Goal: Task Accomplishment & Management: Complete application form

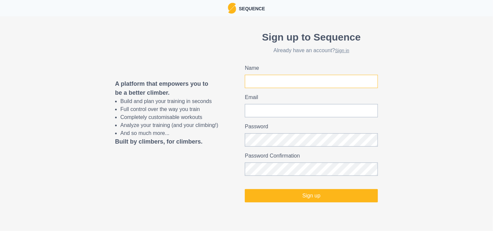
click at [269, 80] on input "Name" at bounding box center [311, 81] width 133 height 13
type input "LOISY"
click at [286, 109] on input "Email" at bounding box center [311, 110] width 133 height 13
type input "[PERSON_NAME][EMAIL_ADDRESS][DOMAIN_NAME]"
click at [239, 141] on div "A platform that empowers you to be a better climber. Build and plan your traini…" at bounding box center [246, 116] width 493 height 200
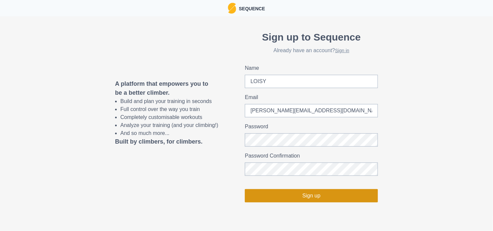
click at [298, 194] on button "Sign up" at bounding box center [311, 195] width 133 height 13
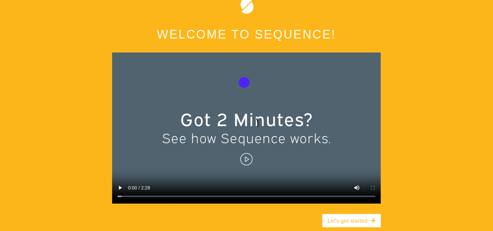
scroll to position [33, 0]
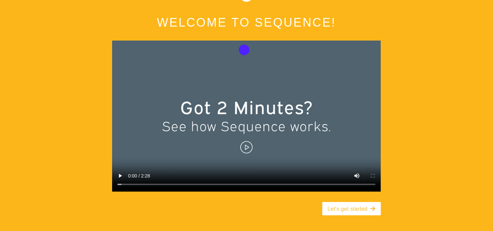
click at [245, 148] on video at bounding box center [246, 116] width 269 height 151
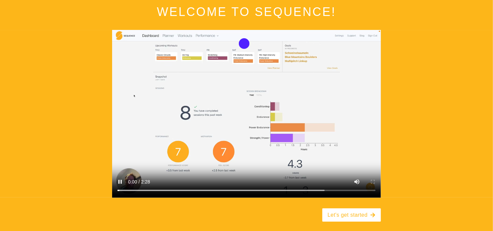
scroll to position [50, 0]
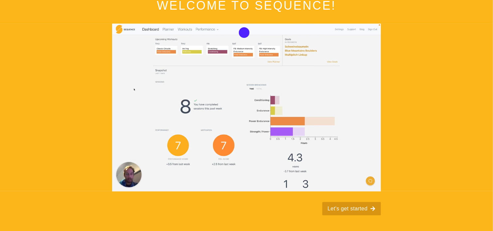
click at [356, 209] on button "Let's get started" at bounding box center [351, 208] width 59 height 13
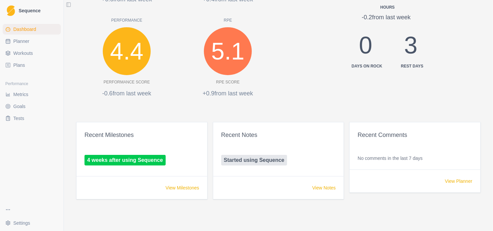
scroll to position [116, 0]
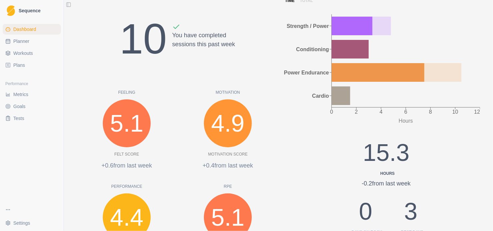
click at [12, 225] on html "Sequence Dashboard Planner Workouts Plans Performance Metrics Goals Tests Setti…" at bounding box center [246, 115] width 493 height 231
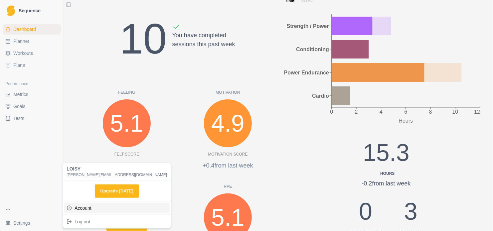
click at [88, 210] on link "Account" at bounding box center [117, 208] width 106 height 11
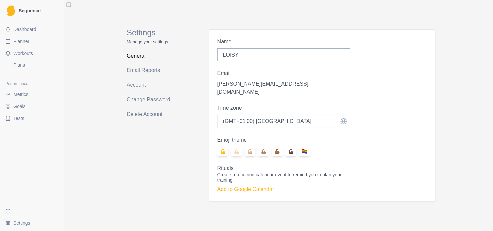
click at [24, 32] on span "Dashboard" at bounding box center [24, 29] width 23 height 7
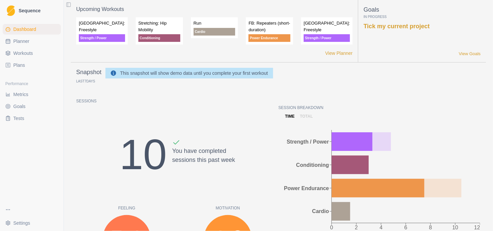
click at [27, 119] on link "Tests" at bounding box center [32, 118] width 58 height 11
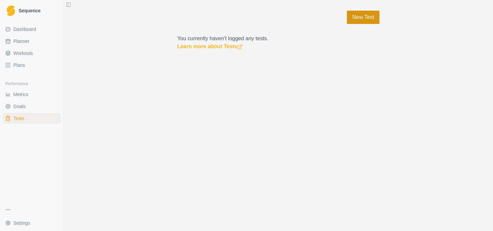
click at [358, 17] on link "New Test" at bounding box center [363, 17] width 33 height 13
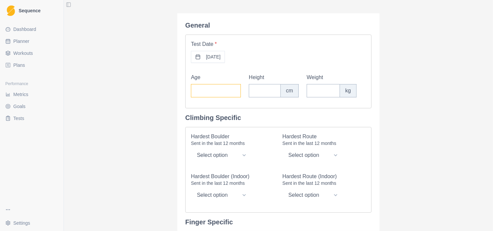
drag, startPoint x: 209, startPoint y: 88, endPoint x: 226, endPoint y: 94, distance: 17.9
click at [226, 94] on input "Age" at bounding box center [216, 90] width 50 height 13
type input "38"
click at [254, 96] on input "Height" at bounding box center [265, 90] width 32 height 13
type input "183"
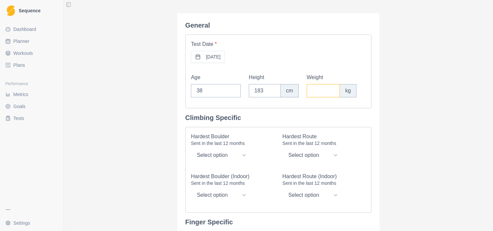
click at [314, 95] on input "Weight" at bounding box center [323, 90] width 33 height 13
type input "65"
click at [246, 157] on select "Select option V0 V1 V2 V3 V4 V5 V6 V7 V8 V9 V10 V11 V12 V13 V14 V15 V16" at bounding box center [221, 155] width 60 height 13
select select "11"
click at [191, 149] on select "Select option V0 V1 V2 V3 V4 V5 V6 V7 V8 V9 V10 V11 V12 V13 V14 V15 V16" at bounding box center [221, 155] width 60 height 13
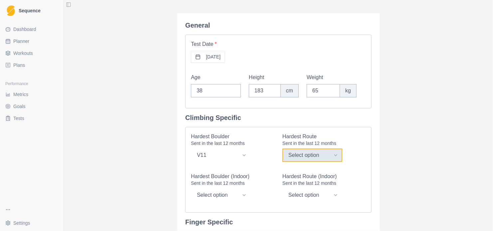
click at [334, 156] on select "Select option 20/6b+ 21/6c 22/6c+ 23/7a 24/7a+ 25/7b 26/7b+ 27/7c 28/7c+ 29/8a …" at bounding box center [313, 155] width 60 height 13
select select "29"
click at [283, 149] on select "Select option 20/6b+ 21/6c 22/6c+ 23/7a 24/7a+ 25/7b 26/7b+ 27/7c 28/7c+ 29/8a …" at bounding box center [313, 155] width 60 height 13
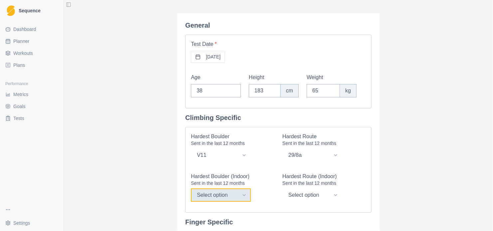
click at [240, 197] on select "Select option V0 V1 V2 V3 V4 V5 V6 V7 V8 V9 V10 V11 V12 V13 V14 V15 V16" at bounding box center [221, 195] width 60 height 13
click at [241, 197] on select "Select option V0 V1 V2 V3 V4 V5 V6 V7 V8 V9 V10 V11 V12 V13 V14 V15 V16" at bounding box center [221, 195] width 60 height 13
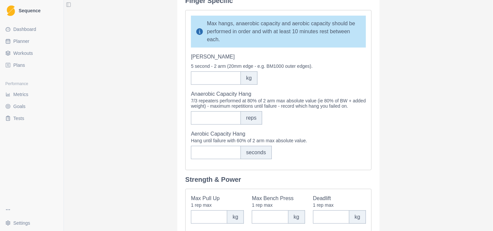
scroll to position [233, 0]
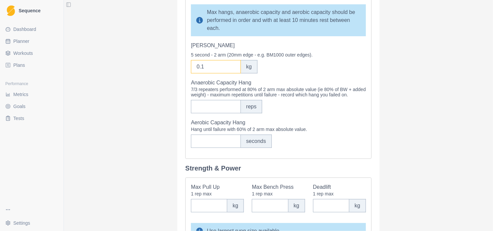
click at [231, 67] on input "0.1" at bounding box center [216, 66] width 50 height 13
type input "0"
click at [231, 70] on input "0" at bounding box center [216, 66] width 50 height 13
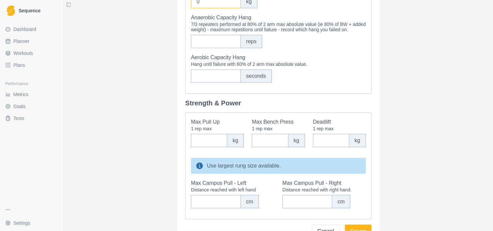
scroll to position [300, 0]
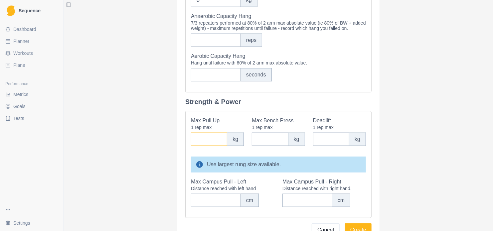
click at [208, 144] on input "Max Pull Up" at bounding box center [209, 139] width 36 height 13
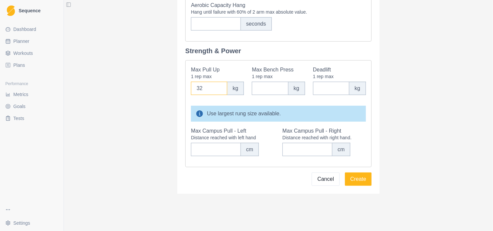
scroll to position [356, 0]
type input "32"
click at [361, 180] on button "Create" at bounding box center [358, 179] width 27 height 13
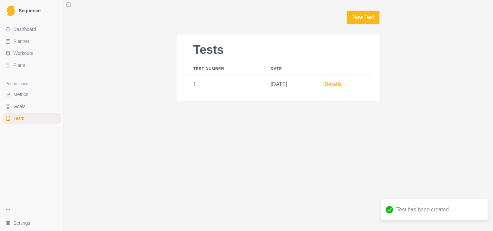
click at [32, 106] on link "Goals" at bounding box center [32, 106] width 58 height 11
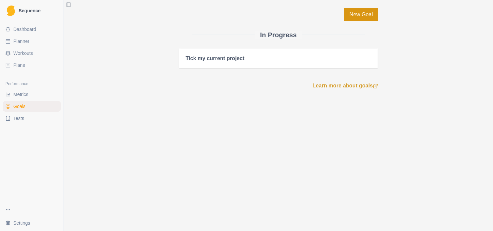
click at [356, 18] on link "New Goal" at bounding box center [361, 14] width 34 height 13
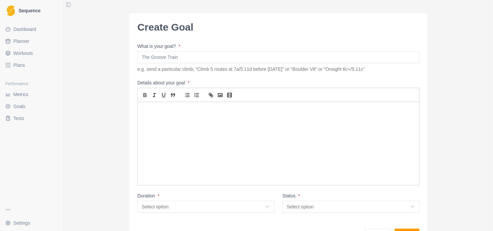
drag, startPoint x: 179, startPoint y: 56, endPoint x: 130, endPoint y: 65, distance: 49.0
click at [130, 65] on div "Create Goal What is your goal? * e.g. send a particular climb, "Climb 5 routes …" at bounding box center [278, 131] width 298 height 236
type input "TESTER L'APPLI"
click at [248, 209] on html "Sequence Dashboard Planner Workouts Plans Performance Metrics Goals Tests Setti…" at bounding box center [246, 115] width 493 height 231
select select "short_term"
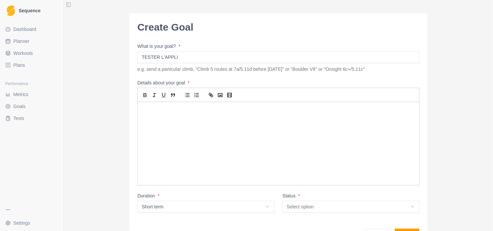
click at [329, 209] on html "Sequence Dashboard Planner Workouts Plans Performance Metrics Goals Tests Setti…" at bounding box center [246, 115] width 493 height 231
click at [325, 206] on html "Sequence Dashboard Planner Workouts Plans Performance Metrics Goals Tests Setti…" at bounding box center [246, 115] width 493 height 231
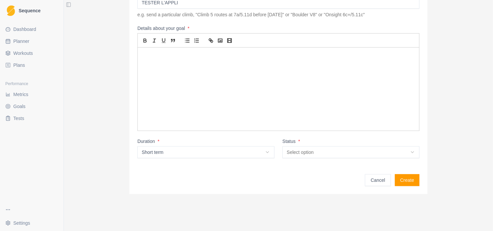
click at [408, 180] on button "Create" at bounding box center [407, 180] width 25 height 12
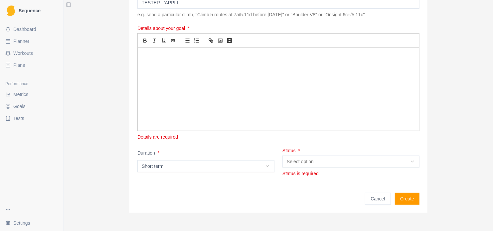
click at [183, 60] on div at bounding box center [279, 89] width 282 height 83
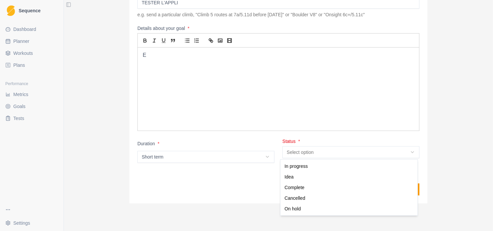
click at [402, 154] on html "Sequence Dashboard Planner Workouts Plans Performance Metrics Goals Tests Setti…" at bounding box center [246, 115] width 493 height 231
select select "in_progress"
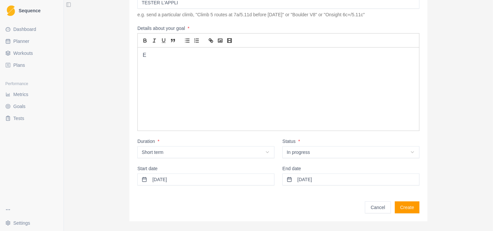
click at [400, 209] on button "Create" at bounding box center [407, 208] width 25 height 12
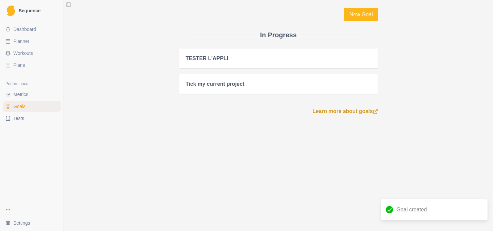
click at [17, 93] on span "Metrics" at bounding box center [20, 94] width 15 height 7
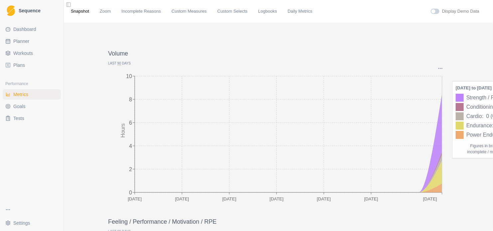
click at [437, 143] on icon at bounding box center [288, 143] width 307 height 99
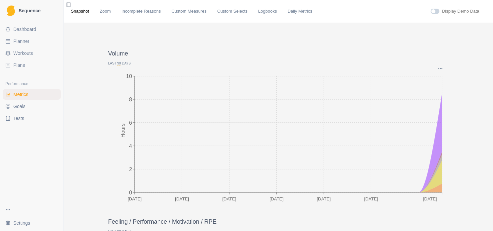
click at [27, 67] on link "Plans" at bounding box center [32, 65] width 58 height 11
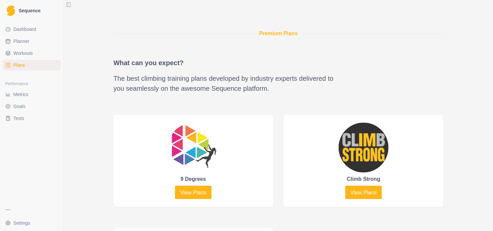
scroll to position [67, 0]
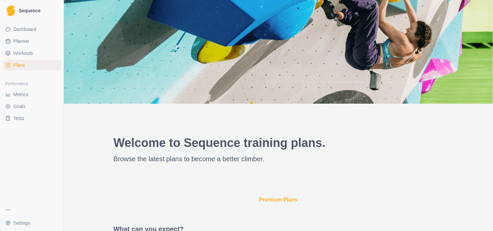
click at [23, 45] on link "Planner" at bounding box center [32, 41] width 58 height 11
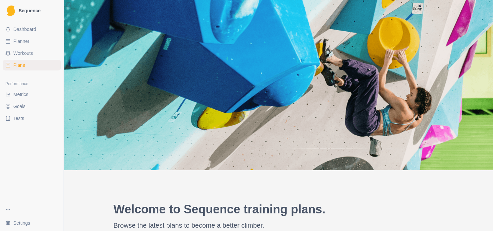
select select "month"
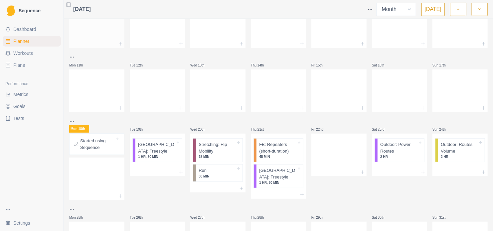
scroll to position [149, 0]
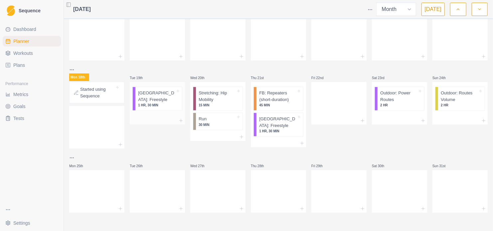
click at [175, 94] on div "[GEOGRAPHIC_DATA]: Freestyle 1 HR, 30 MIN" at bounding box center [158, 98] width 47 height 23
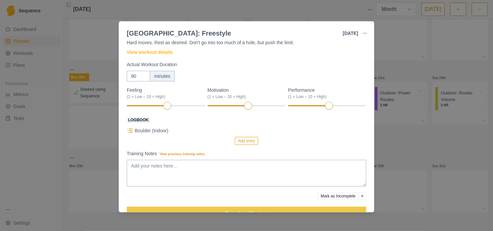
scroll to position [38, 0]
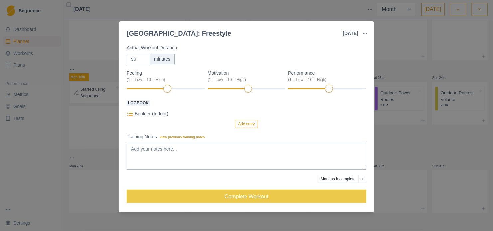
click at [120, 155] on div "Strength / Power Duration: 1 HR, 30 MIN Hard moves. Rest as desired. Don't go i…" at bounding box center [247, 126] width 256 height 173
click at [114, 158] on div "[GEOGRAPHIC_DATA]: Freestyle [DATE] Link To Goal View Workout Metrics Edit Orig…" at bounding box center [246, 115] width 493 height 231
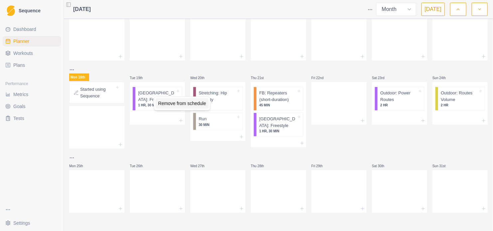
click at [173, 102] on div "Remove from schedule" at bounding box center [181, 103] width 53 height 11
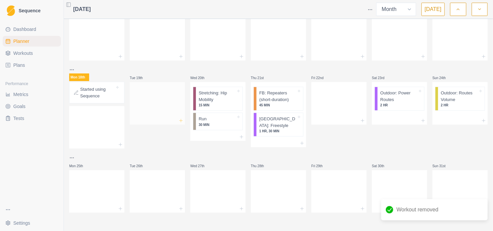
click at [181, 121] on line at bounding box center [181, 120] width 0 height 3
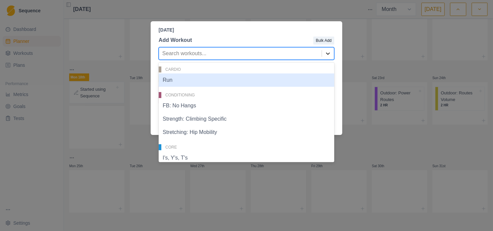
click at [330, 53] on icon at bounding box center [328, 54] width 4 height 2
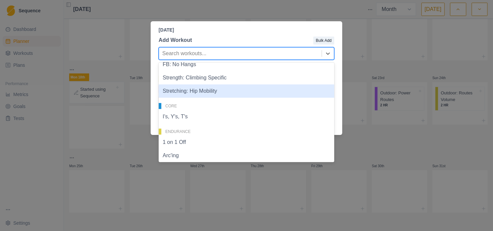
scroll to position [30, 0]
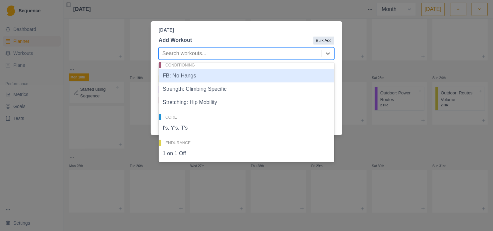
click at [323, 41] on button "Bulk Add" at bounding box center [323, 41] width 21 height 8
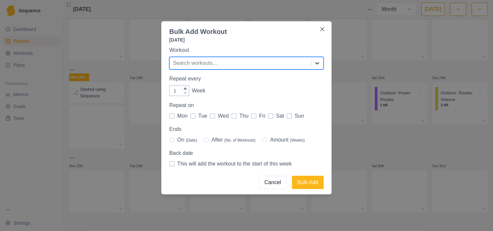
click at [317, 63] on icon at bounding box center [317, 63] width 7 height 7
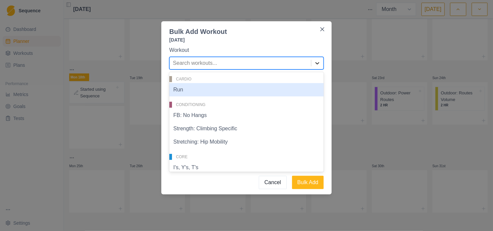
click at [317, 63] on icon at bounding box center [317, 63] width 7 height 7
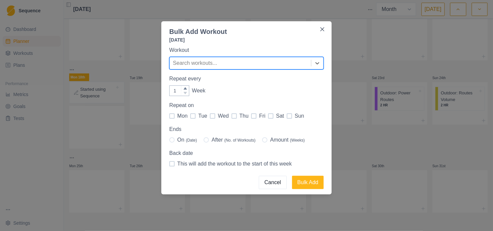
click at [281, 178] on button "Cancel" at bounding box center [273, 182] width 28 height 13
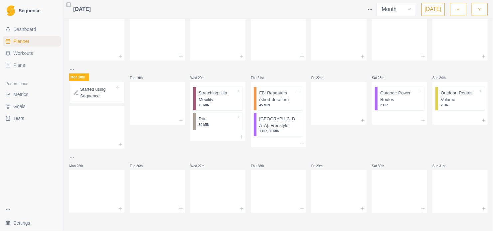
click at [29, 55] on span "Workouts" at bounding box center [23, 53] width 20 height 7
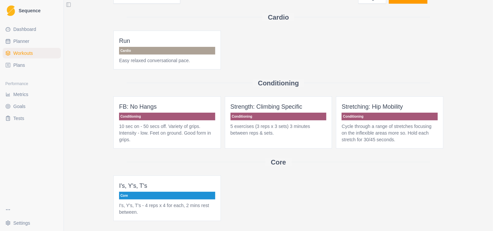
scroll to position [33, 0]
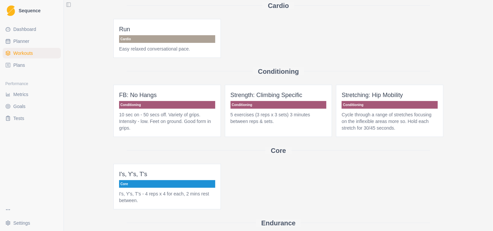
click at [156, 187] on p "Core" at bounding box center [167, 184] width 96 height 8
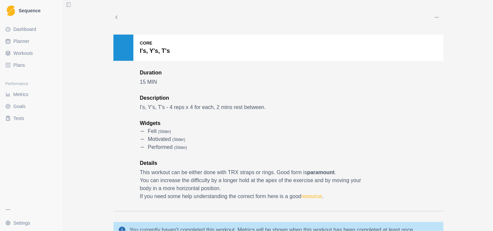
scroll to position [33, 0]
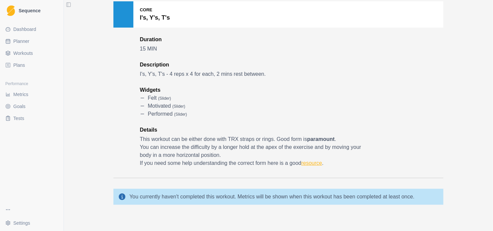
click at [312, 164] on link "resource" at bounding box center [312, 163] width 21 height 6
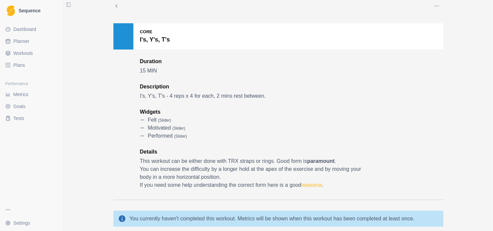
scroll to position [0, 0]
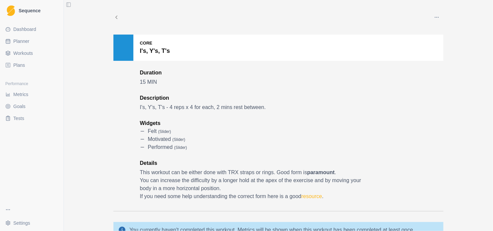
click at [116, 16] on polyline at bounding box center [117, 17] width 2 height 3
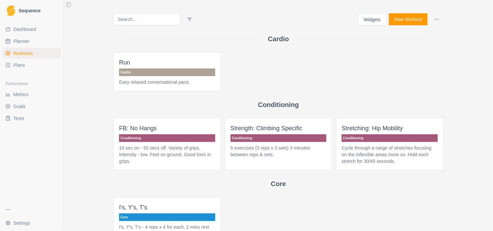
click at [396, 20] on button "New Workout" at bounding box center [408, 19] width 39 height 12
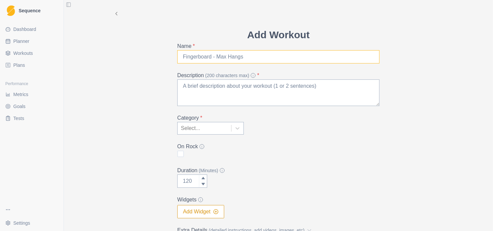
click at [332, 61] on input "Name *" at bounding box center [278, 56] width 202 height 13
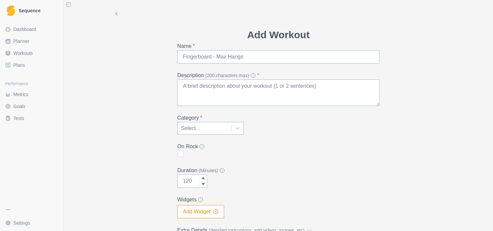
click at [288, 70] on form "Add Workout Name * Description (200 characters max) * Category * Select... On R…" at bounding box center [278, 144] width 202 height 234
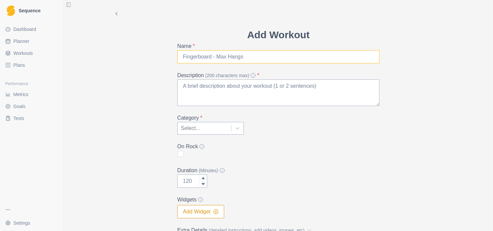
click at [278, 57] on input "Name *" at bounding box center [278, 56] width 202 height 13
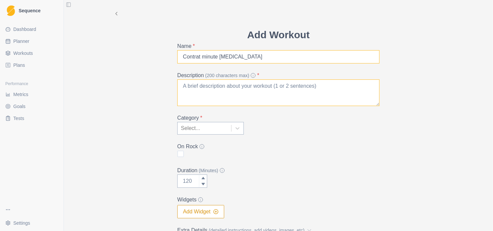
type input "Contrat minute [MEDICAL_DATA]"
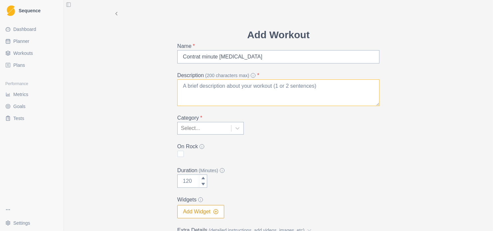
click at [247, 90] on textarea "Description (200 characters max) *" at bounding box center [278, 93] width 202 height 27
type textarea "t"
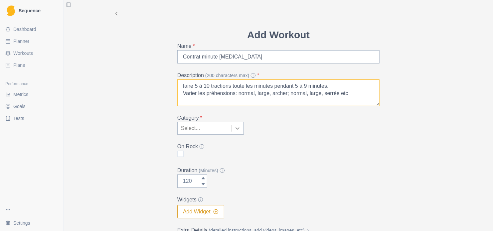
type textarea "faire 5 à 10 tractions toute les minutes pendant 5 à 9 minutes. Varier les préh…"
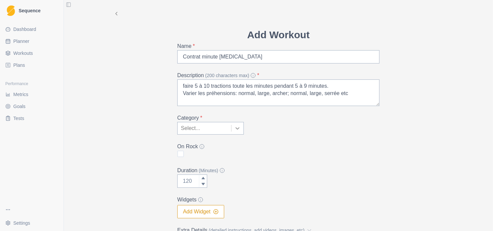
click at [234, 127] on icon at bounding box center [237, 128] width 7 height 7
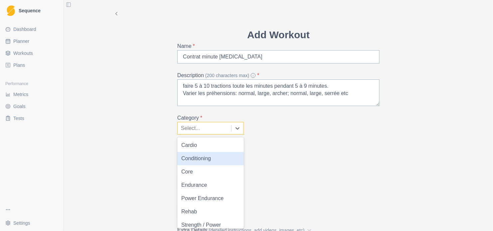
click at [223, 153] on div "Conditioning" at bounding box center [210, 158] width 67 height 13
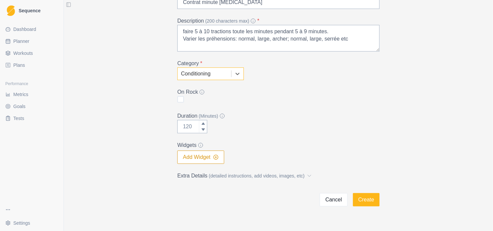
scroll to position [67, 0]
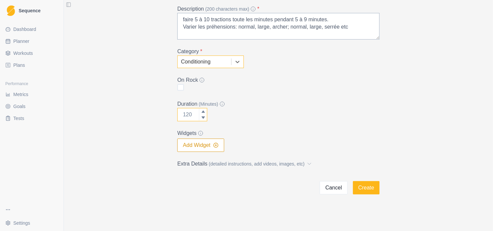
click at [190, 115] on input "Duration (Minutes)" at bounding box center [192, 114] width 30 height 13
type input "10"
click at [238, 127] on form "Add Workout Name * Contrat minute [MEDICAL_DATA] Description (200 characters ma…" at bounding box center [278, 78] width 202 height 234
click at [215, 147] on icon "button" at bounding box center [215, 145] width 5 height 5
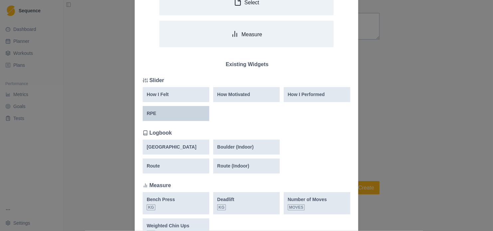
click at [196, 117] on div "RPE" at bounding box center [176, 113] width 59 height 7
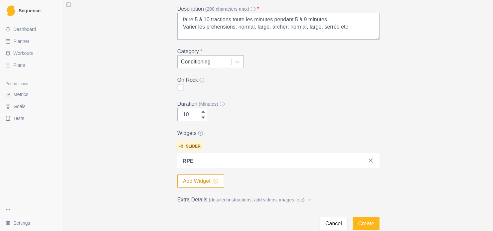
click at [215, 182] on icon "button" at bounding box center [215, 181] width 5 height 5
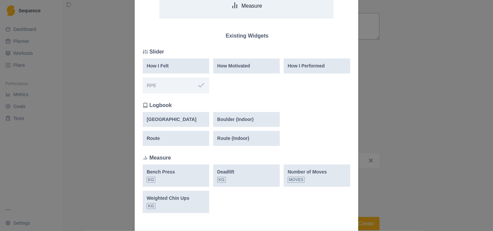
scroll to position [87, 0]
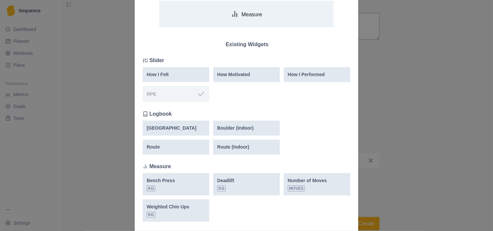
click at [414, 96] on div "Add Widget New Widget Select Measure Existing Widgets Slider How I Felt How Mot…" at bounding box center [246, 115] width 493 height 231
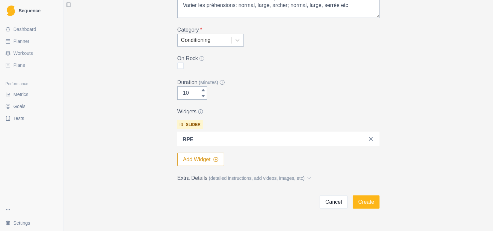
scroll to position [100, 0]
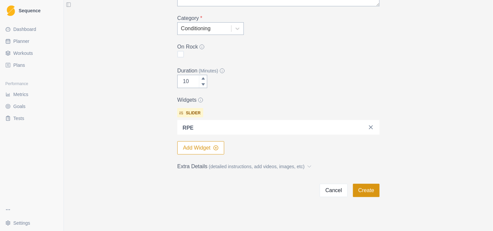
click at [364, 193] on button "Create" at bounding box center [366, 190] width 27 height 13
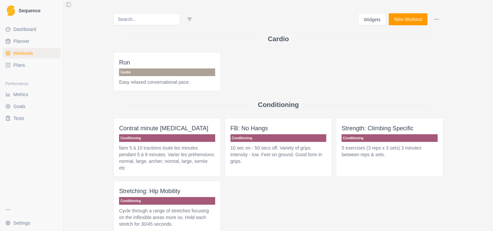
click at [401, 22] on button "New Workout" at bounding box center [408, 19] width 39 height 12
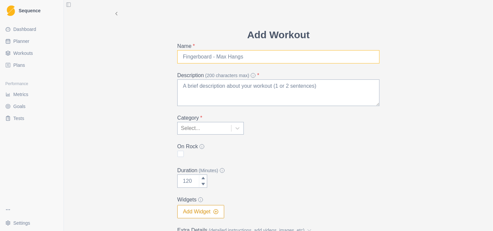
click at [278, 59] on input "Name *" at bounding box center [278, 56] width 202 height 13
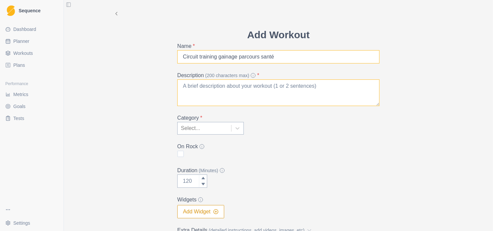
type input "Circuit training gainage parcours santé"
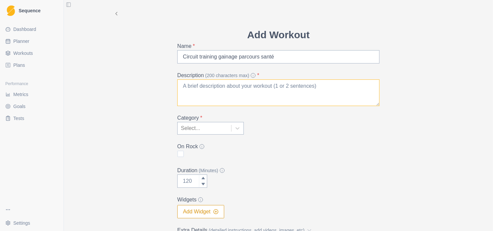
click at [245, 88] on textarea "Description (200 characters max) *" at bounding box center [278, 93] width 202 height 27
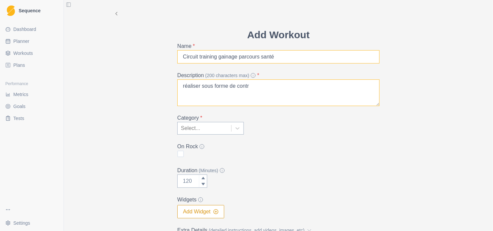
type textarea "réaliser sous forme de contr"
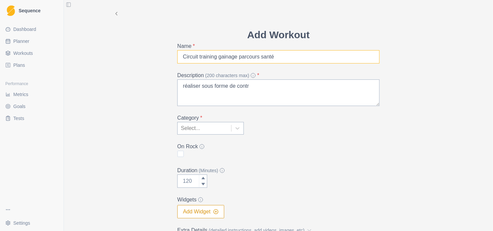
drag, startPoint x: 214, startPoint y: 58, endPoint x: 182, endPoint y: 58, distance: 32.3
click at [182, 58] on input "Circuit training gainage parcours santé" at bounding box center [278, 56] width 202 height 13
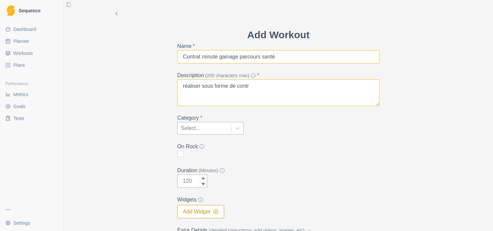
type input "Contrat minute gainage parcours santé"
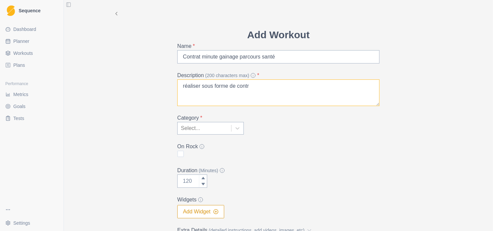
drag, startPoint x: 249, startPoint y: 87, endPoint x: 178, endPoint y: 91, distance: 70.3
click at [178, 91] on textarea "réaliser sous forme de contr" at bounding box center [278, 93] width 202 height 27
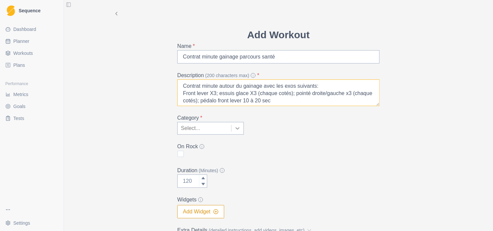
type textarea "Contrat minute autour du gainage avec les exos suivants: Front lever X3; essuis…"
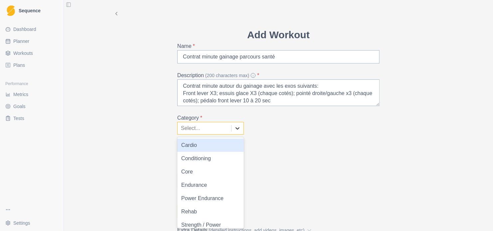
click at [235, 128] on icon at bounding box center [237, 128] width 7 height 7
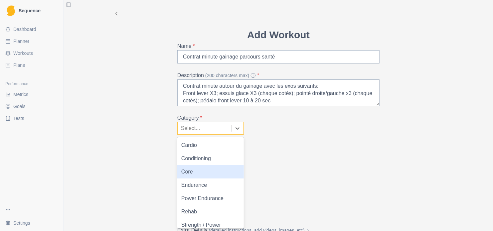
click at [215, 169] on div "Core" at bounding box center [210, 171] width 67 height 13
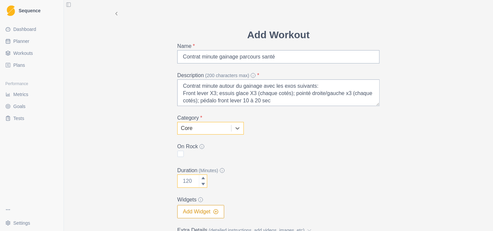
click at [192, 183] on input "Duration (Minutes)" at bounding box center [192, 181] width 30 height 13
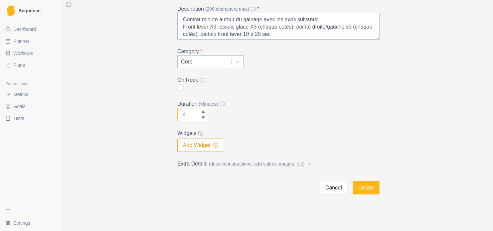
type input "4"
click at [209, 148] on button "Add Widget" at bounding box center [200, 145] width 47 height 13
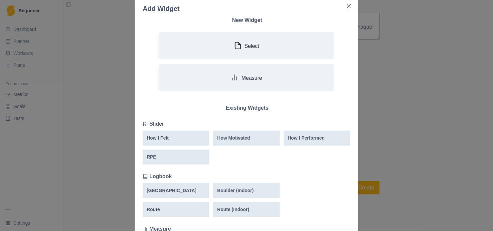
scroll to position [33, 0]
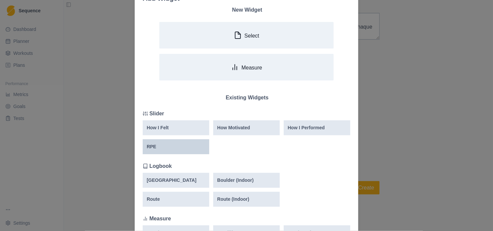
click at [188, 153] on div "RPE" at bounding box center [176, 146] width 67 height 15
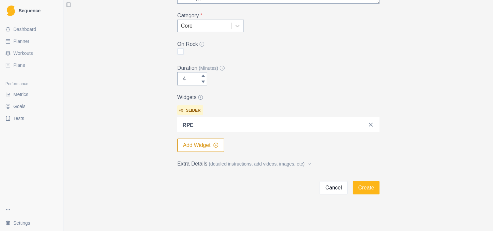
scroll to position [103, 0]
click at [364, 188] on button "Create" at bounding box center [366, 187] width 27 height 13
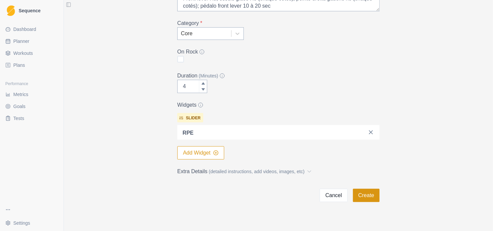
scroll to position [0, 0]
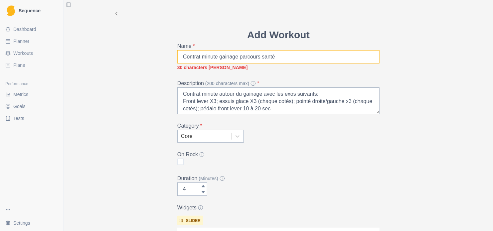
click at [258, 58] on input "Contrat minute gainage parcours santé" at bounding box center [278, 56] width 202 height 13
click at [222, 57] on input "Contrat minute gainage parcourssanté" at bounding box center [278, 56] width 202 height 13
click at [271, 148] on form "Add Workout Name * Contrat minute ABDO parcourssanté 30 characters max Descript…" at bounding box center [278, 166] width 202 height 278
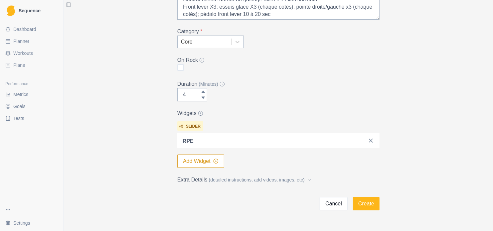
scroll to position [100, 0]
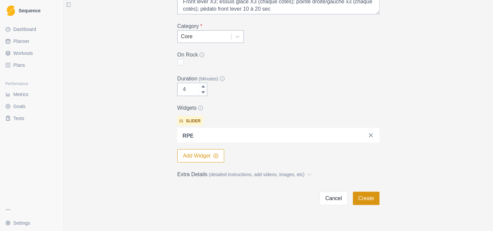
click at [368, 199] on button "Create" at bounding box center [366, 198] width 27 height 13
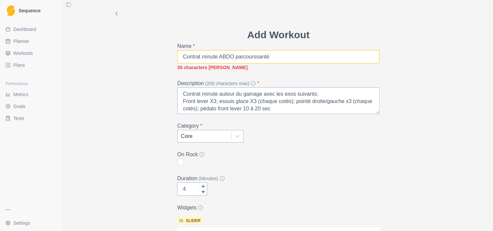
click at [268, 56] on input "Contrat minute ABDO parcourssanté" at bounding box center [278, 56] width 202 height 13
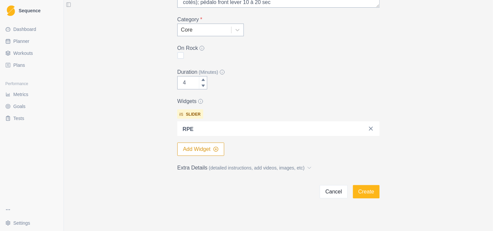
scroll to position [100, 0]
type input "Contrat minute ABDO FORET"
click at [366, 192] on button "Create" at bounding box center [366, 190] width 27 height 13
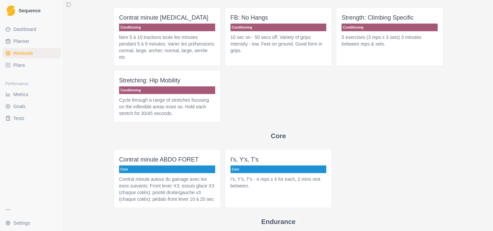
scroll to position [100, 0]
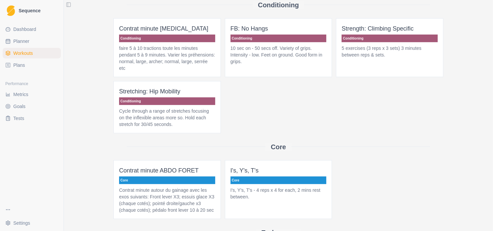
click at [173, 98] on p "Conditioning" at bounding box center [167, 102] width 96 height 8
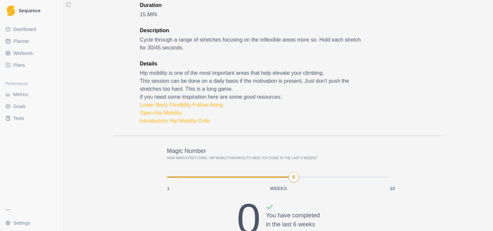
scroll to position [67, 0]
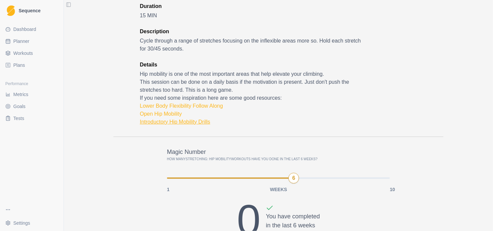
click at [175, 122] on link "Introductory Hip Mobility Drills" at bounding box center [175, 122] width 71 height 6
click at [169, 111] on link "Open Hip Mobility" at bounding box center [161, 114] width 42 height 6
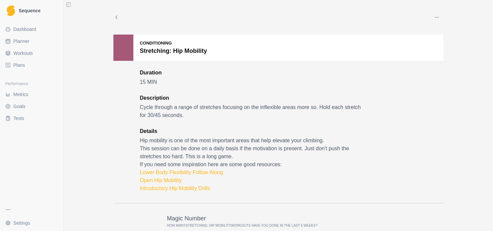
click at [115, 17] on icon at bounding box center [116, 17] width 6 height 6
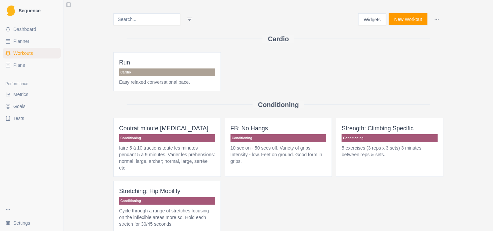
click at [27, 40] on span "Planner" at bounding box center [21, 41] width 16 height 7
select select "month"
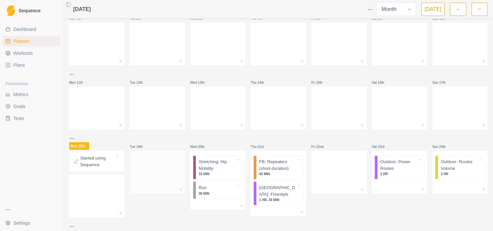
scroll to position [100, 0]
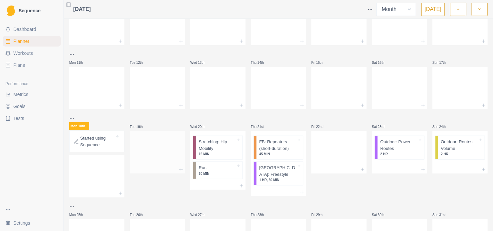
click at [174, 159] on div at bounding box center [157, 150] width 55 height 29
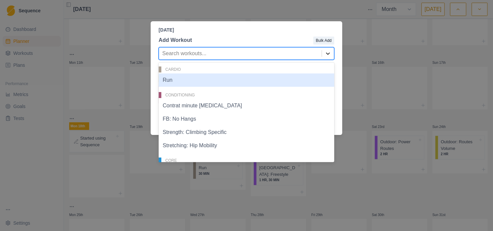
click at [323, 56] on div at bounding box center [328, 54] width 12 height 12
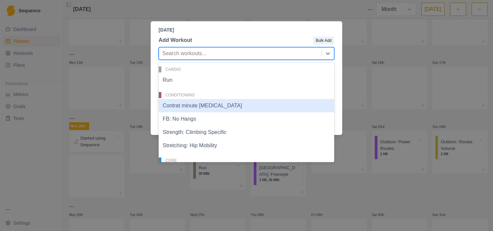
click at [185, 106] on div "Contrat minute [MEDICAL_DATA]" at bounding box center [247, 105] width 176 height 13
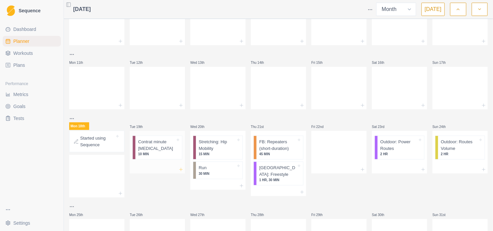
click at [180, 170] on icon at bounding box center [180, 169] width 5 height 5
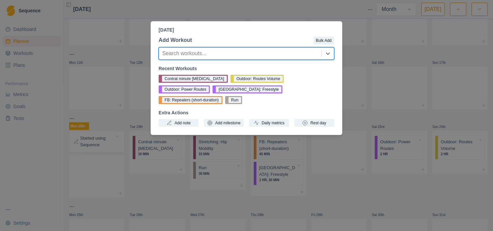
click at [317, 53] on div at bounding box center [240, 53] width 156 height 9
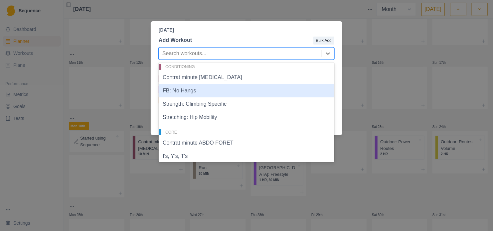
scroll to position [67, 0]
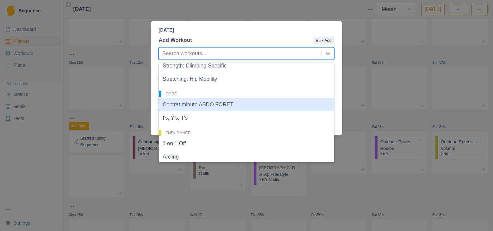
click at [197, 107] on div "Contrat minute ABDO FORET" at bounding box center [247, 104] width 176 height 13
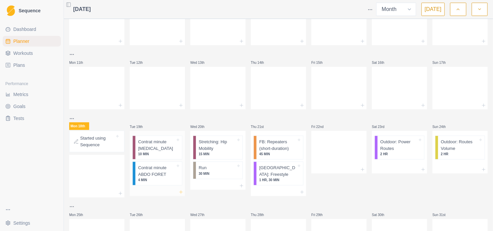
click at [181, 193] on icon at bounding box center [180, 192] width 5 height 5
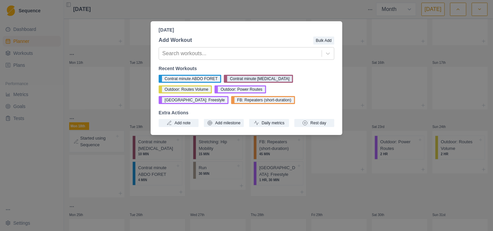
click at [240, 81] on button "Contrat minute [MEDICAL_DATA]" at bounding box center [258, 79] width 69 height 8
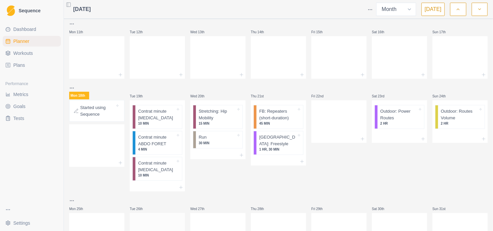
scroll to position [166, 0]
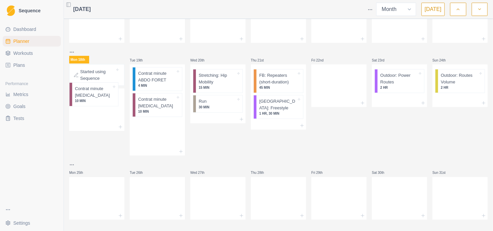
drag, startPoint x: 155, startPoint y: 86, endPoint x: 110, endPoint y: 97, distance: 46.4
click at [90, 99] on div "Mon 28th Tue 29th Wed 30th Thu 31st Fri 1st Sat 2nd Sun 3rd Mon 4th Tue 5th Wed…" at bounding box center [278, 38] width 419 height 364
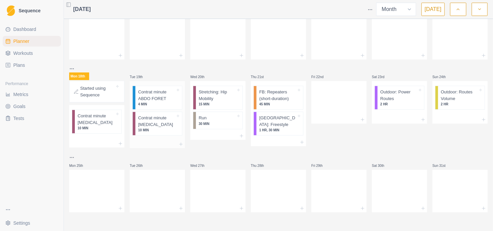
scroll to position [149, 0]
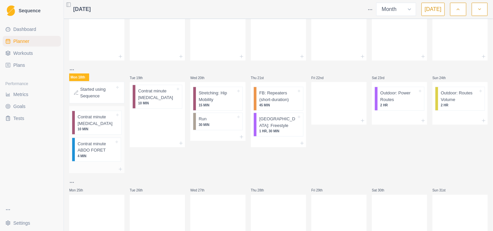
drag, startPoint x: 149, startPoint y: 96, endPoint x: 90, endPoint y: 144, distance: 76.6
click at [89, 145] on div "Mon 28th Tue 29th Wed 30th Thu 31st Fri 1st Sat 2nd Sun 3rd Mon 4th Tue 5th Wed…" at bounding box center [278, 55] width 419 height 364
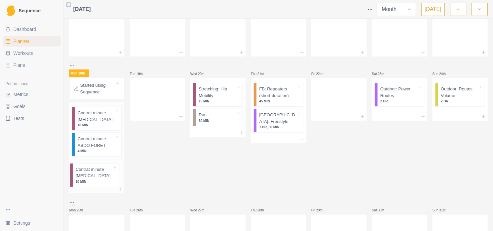
drag, startPoint x: 148, startPoint y: 103, endPoint x: 88, endPoint y: 180, distance: 98.1
click at [86, 182] on div "Mon 28th Tue 29th Wed 30th Thu 31st Fri 1st Sat 2nd Sun 3rd Mon 4th Tue 5th Wed…" at bounding box center [278, 63] width 419 height 388
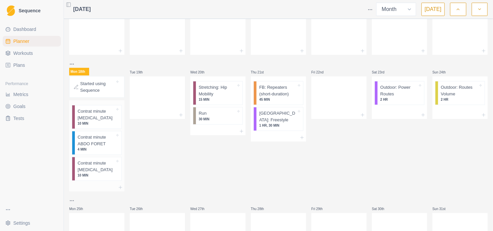
click at [116, 186] on div at bounding box center [96, 188] width 55 height 8
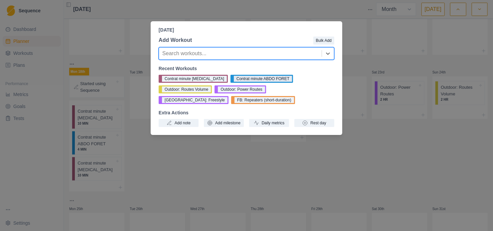
click at [235, 80] on button "Contrat minute ABDO FORET" at bounding box center [262, 79] width 63 height 8
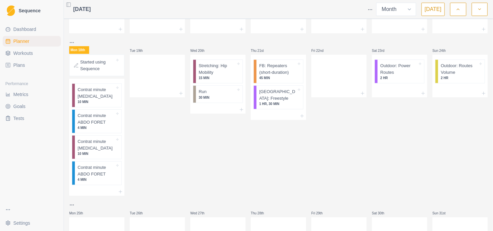
scroll to position [188, 0]
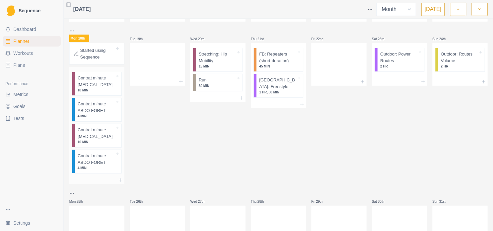
click at [103, 84] on p "Contrat minute [MEDICAL_DATA]" at bounding box center [96, 81] width 37 height 13
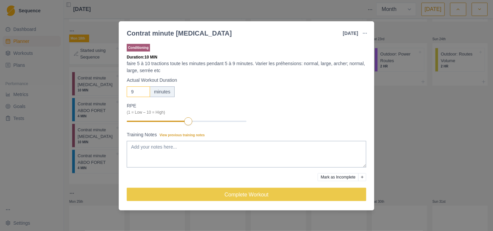
click at [144, 93] on input "9" at bounding box center [138, 92] width 23 height 11
click at [144, 93] on input "8" at bounding box center [138, 92] width 23 height 11
type input "7"
click at [144, 93] on input "7" at bounding box center [138, 92] width 23 height 11
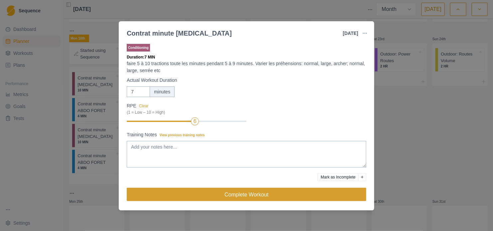
click at [286, 195] on button "Complete Workout" at bounding box center [247, 194] width 240 height 13
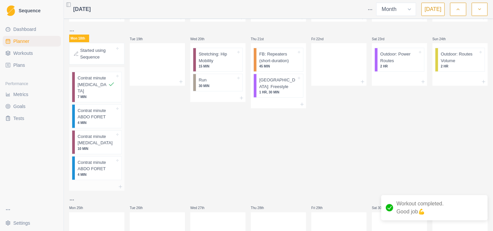
click at [107, 107] on p "Contrat minute ABDO FORET" at bounding box center [96, 113] width 37 height 13
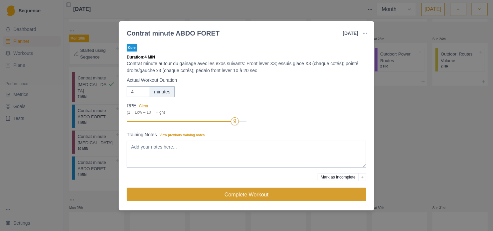
click at [311, 192] on button "Complete Workout" at bounding box center [247, 194] width 240 height 13
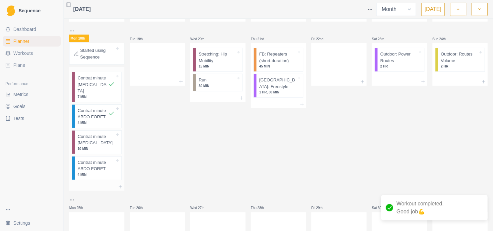
click at [111, 137] on p "Contrat minute [MEDICAL_DATA]" at bounding box center [96, 139] width 37 height 13
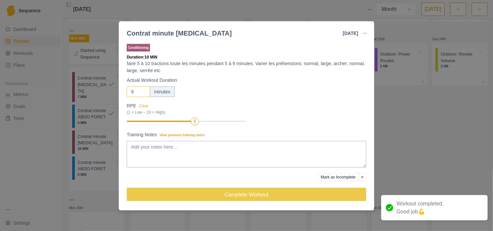
click at [143, 93] on input "9" at bounding box center [138, 92] width 23 height 11
click at [143, 95] on input "8" at bounding box center [138, 92] width 23 height 11
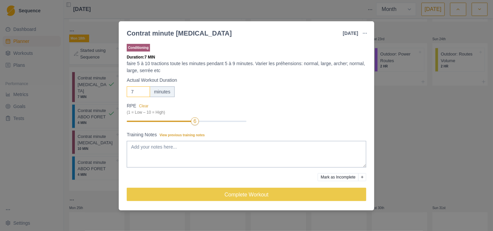
type input "7"
click at [143, 95] on input "7" at bounding box center [138, 92] width 23 height 11
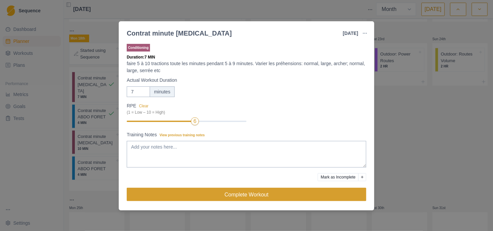
click at [293, 191] on button "Complete Workout" at bounding box center [247, 194] width 240 height 13
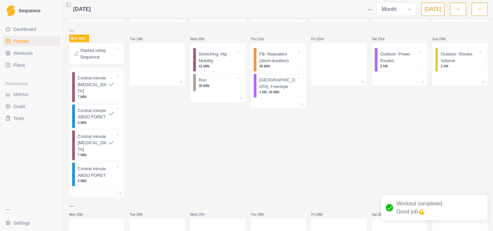
click at [106, 166] on p "Contrat minute ABDO FORET" at bounding box center [96, 172] width 37 height 13
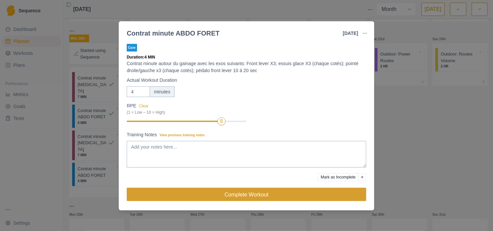
click at [275, 196] on button "Complete Workout" at bounding box center [247, 194] width 240 height 13
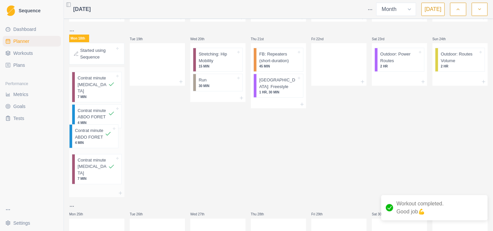
drag, startPoint x: 98, startPoint y: 165, endPoint x: 95, endPoint y: 138, distance: 26.8
click at [95, 138] on div "Contrat minute [MEDICAL_DATA] 7 MIN Contrat minute ABDO FORET 4 MIN Contrat min…" at bounding box center [96, 128] width 55 height 122
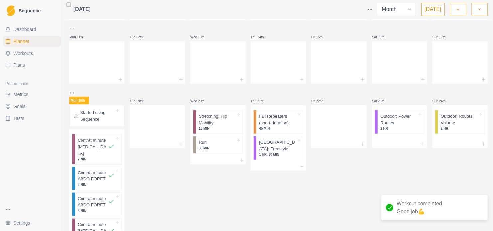
scroll to position [121, 0]
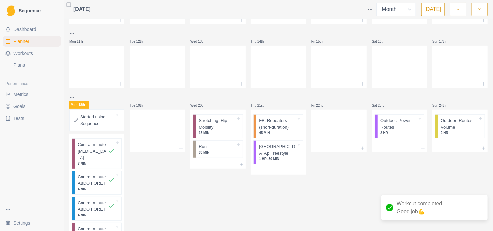
click at [27, 31] on span "Dashboard" at bounding box center [24, 29] width 23 height 7
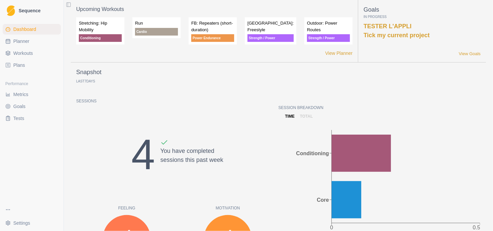
click at [32, 46] on link "Planner" at bounding box center [32, 41] width 58 height 11
select select "month"
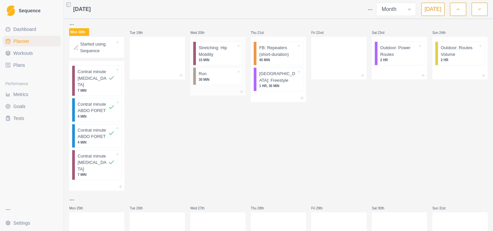
scroll to position [123, 0]
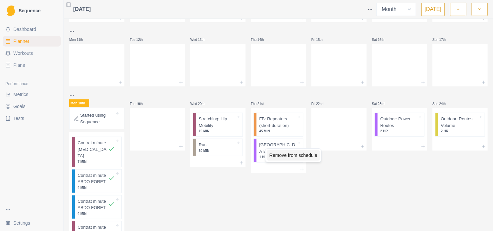
click at [277, 156] on div "Remove from schedule" at bounding box center [293, 155] width 53 height 11
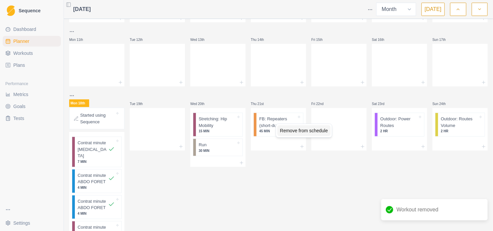
click at [294, 131] on div "Remove from schedule" at bounding box center [304, 130] width 53 height 11
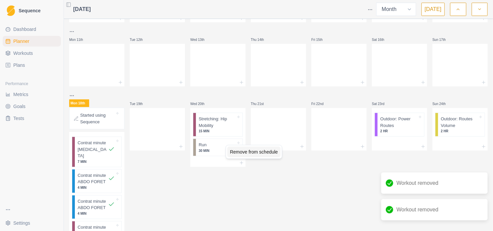
drag, startPoint x: 243, startPoint y: 155, endPoint x: 246, endPoint y: 153, distance: 3.4
click at [243, 155] on div "Remove from schedule" at bounding box center [253, 152] width 53 height 11
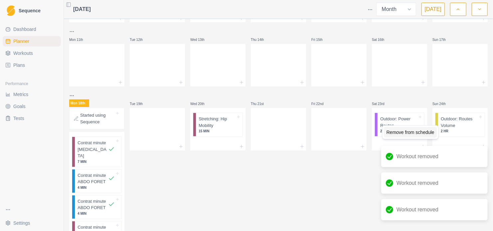
click at [397, 131] on div "Remove from schedule" at bounding box center [410, 132] width 53 height 11
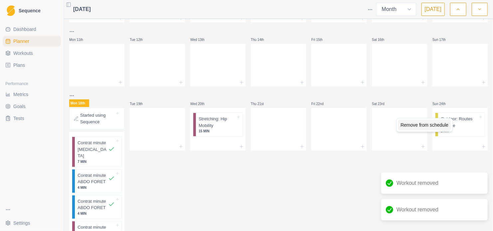
click at [447, 124] on div "Remove from schedule" at bounding box center [424, 125] width 53 height 11
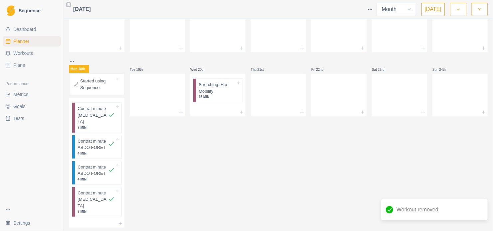
scroll to position [156, 0]
click at [25, 51] on span "Workouts" at bounding box center [23, 53] width 20 height 7
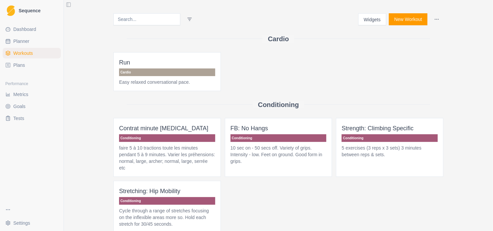
click at [32, 70] on link "Plans" at bounding box center [32, 65] width 58 height 11
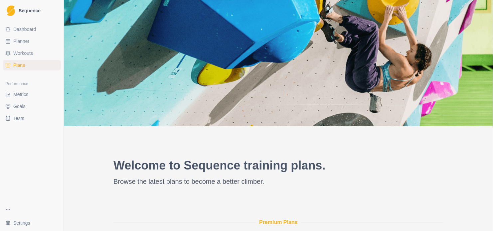
scroll to position [56, 0]
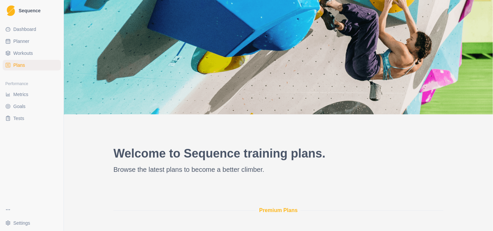
click at [28, 31] on span "Dashboard" at bounding box center [24, 29] width 23 height 7
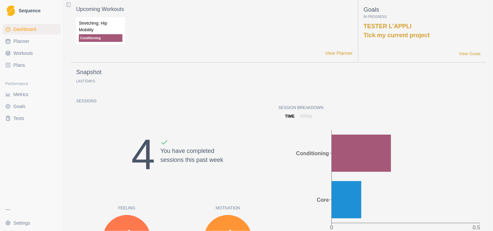
click at [70, 6] on button "Toggle Sidebar" at bounding box center [68, 4] width 9 height 9
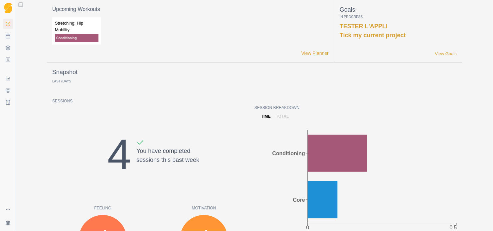
click at [20, 6] on button "Toggle Sidebar" at bounding box center [20, 4] width 9 height 9
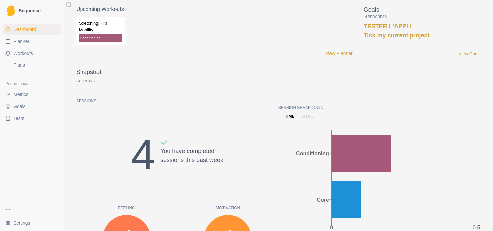
click at [8, 211] on html "Sequence Dashboard Planner Workouts Plans Performance Metrics Goals Tests Setti…" at bounding box center [246, 115] width 493 height 231
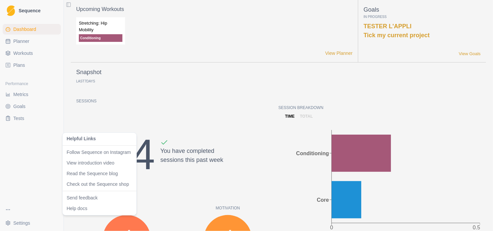
click at [25, 165] on html "Sequence Dashboard Planner Workouts Plans Performance Metrics Goals Tests Setti…" at bounding box center [246, 115] width 493 height 231
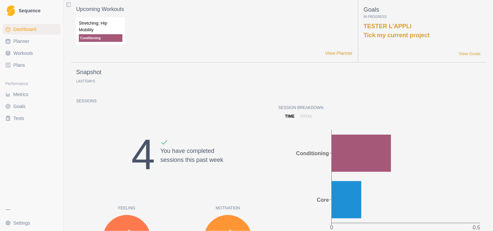
click at [29, 95] on link "Metrics" at bounding box center [32, 94] width 58 height 11
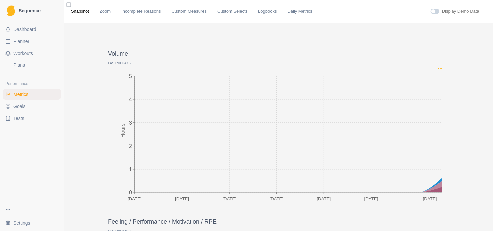
click at [438, 69] on icon "Options" at bounding box center [440, 68] width 5 height 5
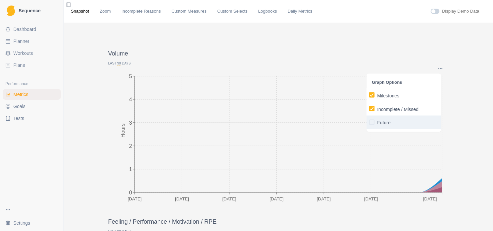
click at [389, 124] on p "Future" at bounding box center [383, 122] width 13 height 7
click at [369, 122] on input "Future" at bounding box center [369, 122] width 0 height 0
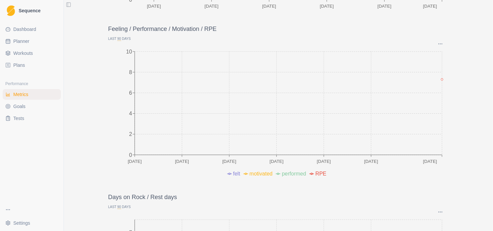
scroll to position [166, 0]
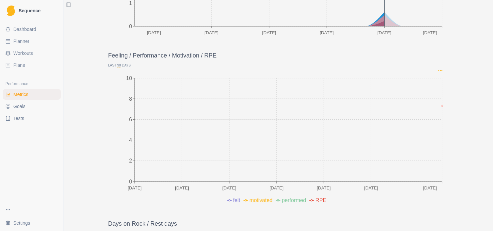
click at [442, 71] on circle "Options" at bounding box center [442, 70] width 0 height 0
click at [418, 100] on label "Milestones" at bounding box center [403, 97] width 69 height 8
click at [369, 97] on input "Milestones" at bounding box center [369, 97] width 0 height 0
click at [439, 71] on circle "Options" at bounding box center [439, 70] width 0 height 0
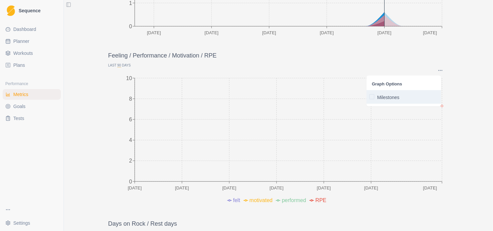
click at [388, 97] on p "Milestones" at bounding box center [388, 97] width 22 height 7
click at [369, 97] on input "Milestones" at bounding box center [369, 97] width 0 height 0
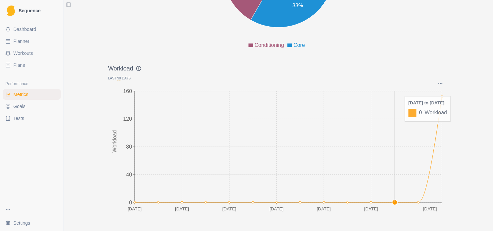
scroll to position [919, 0]
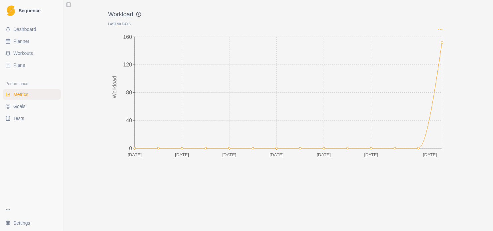
click at [440, 27] on icon "Options" at bounding box center [440, 29] width 5 height 5
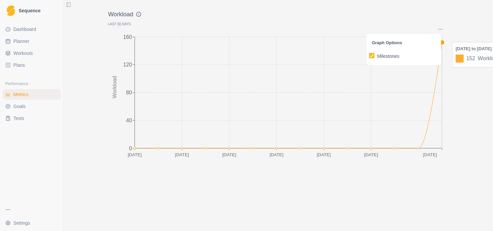
click at [436, 75] on icon "[DATE] [DATE] Jun [DATE] [DATE] [DATE] Aug 0 40 80 120 160 Workload" at bounding box center [278, 98] width 341 height 133
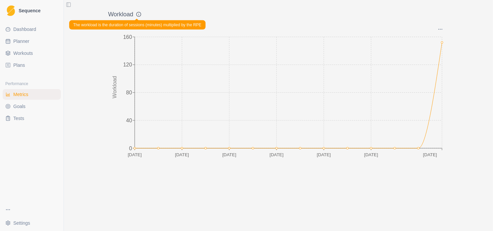
click at [137, 12] on div "Workload" at bounding box center [278, 16] width 341 height 12
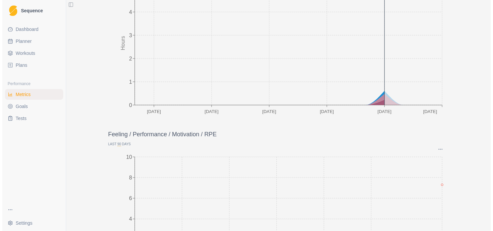
scroll to position [0, 0]
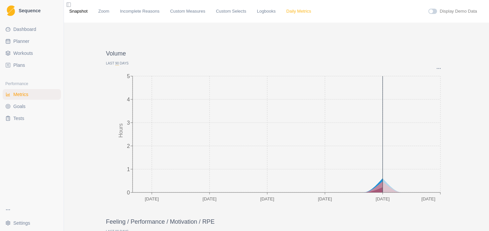
click at [290, 12] on link "Daily Metrics" at bounding box center [298, 11] width 25 height 7
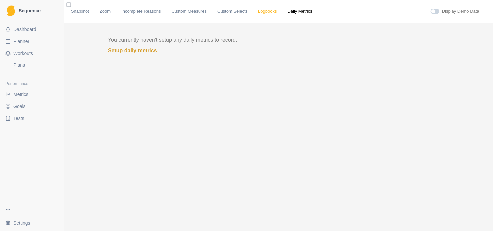
click at [259, 11] on link "Logbooks" at bounding box center [267, 11] width 19 height 7
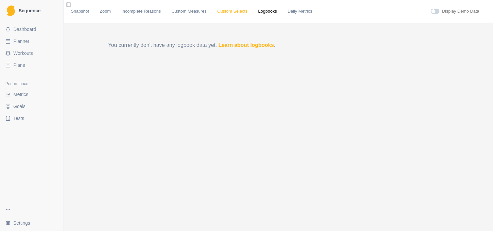
click at [224, 13] on link "Custom Selects" at bounding box center [232, 11] width 30 height 7
click at [187, 12] on link "Custom Measures" at bounding box center [189, 11] width 35 height 7
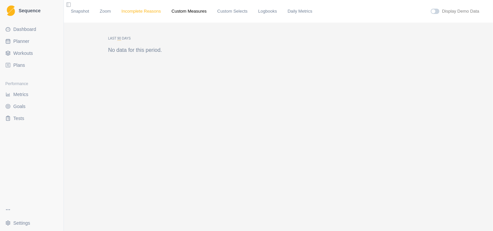
click at [143, 13] on link "Incomplete Reasons" at bounding box center [141, 11] width 40 height 7
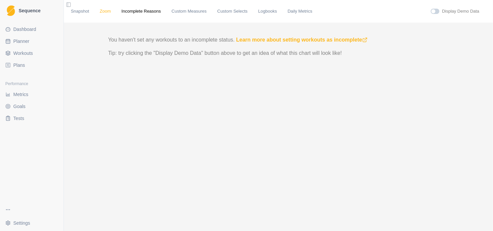
click at [101, 12] on link "Zoom" at bounding box center [105, 11] width 11 height 7
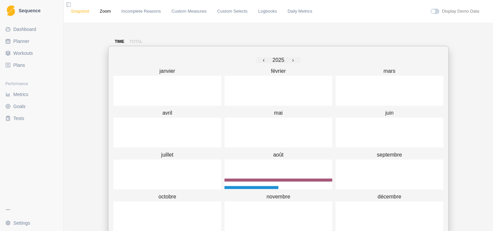
click at [82, 12] on link "Snapshot" at bounding box center [80, 11] width 18 height 7
